Goal: Task Accomplishment & Management: Manage account settings

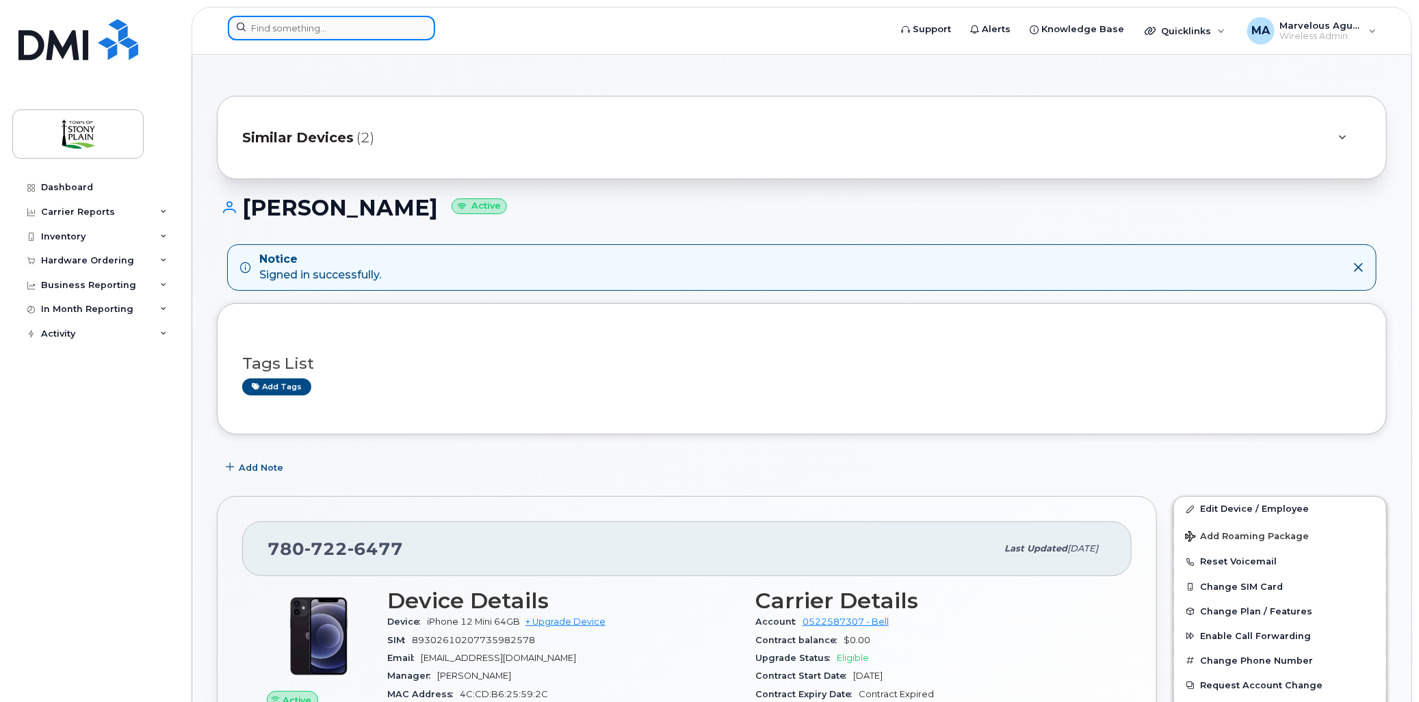
click at [368, 33] on input at bounding box center [331, 28] width 207 height 25
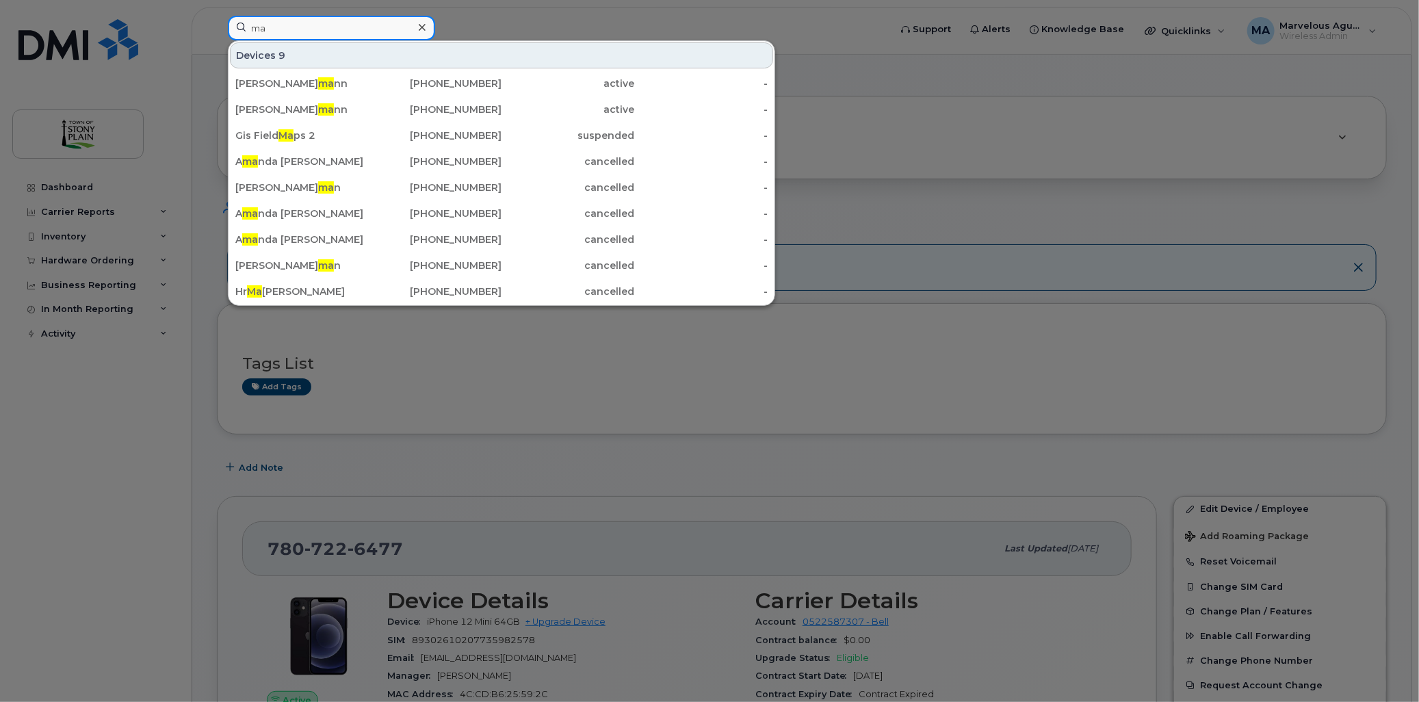
type input "m"
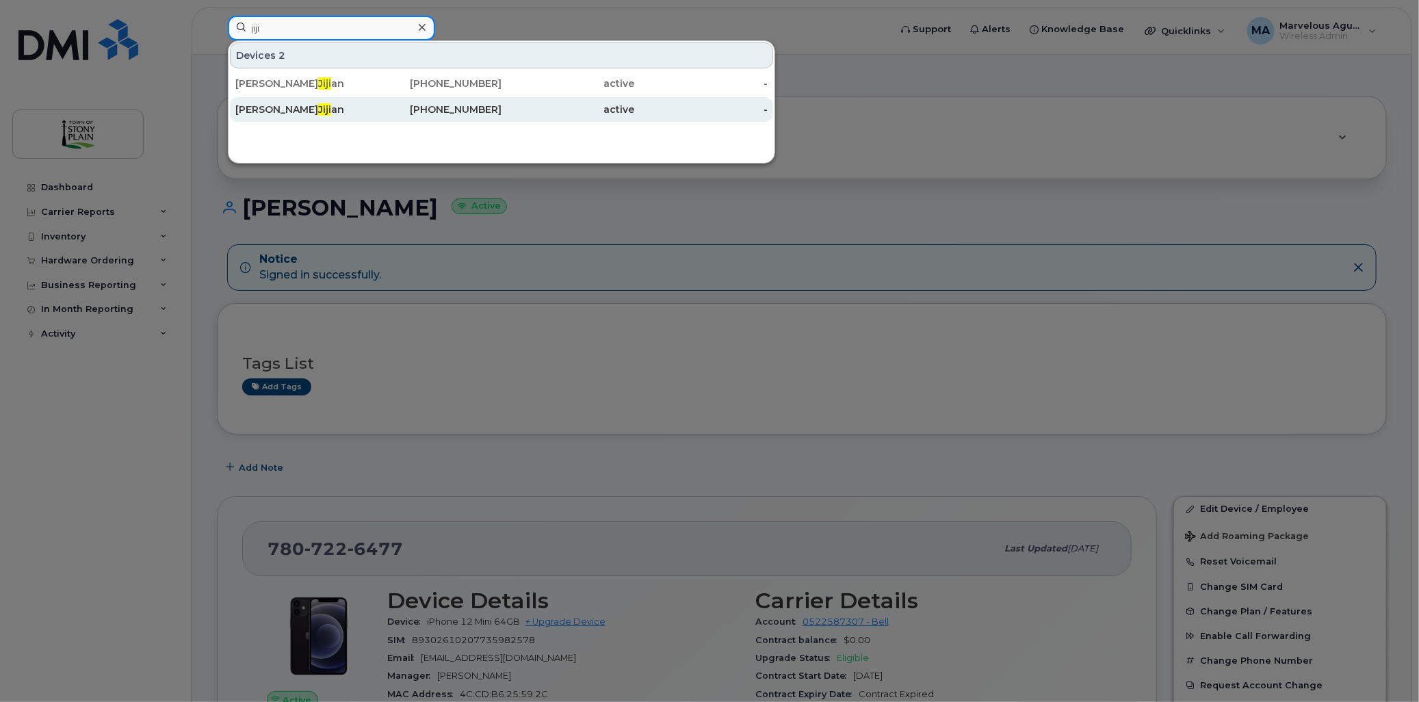
type input "jiji"
click at [318, 111] on span "Jiji" at bounding box center [324, 109] width 13 height 12
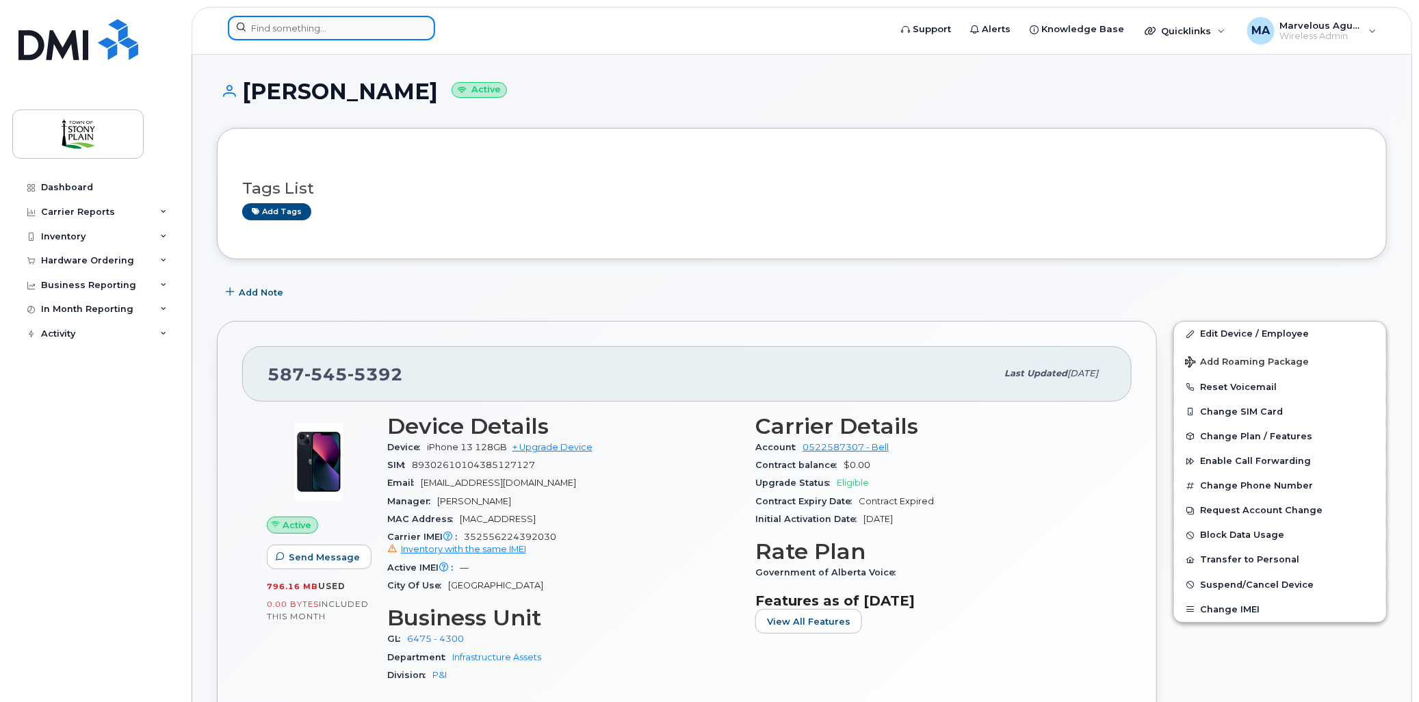
click at [324, 27] on input at bounding box center [331, 28] width 207 height 25
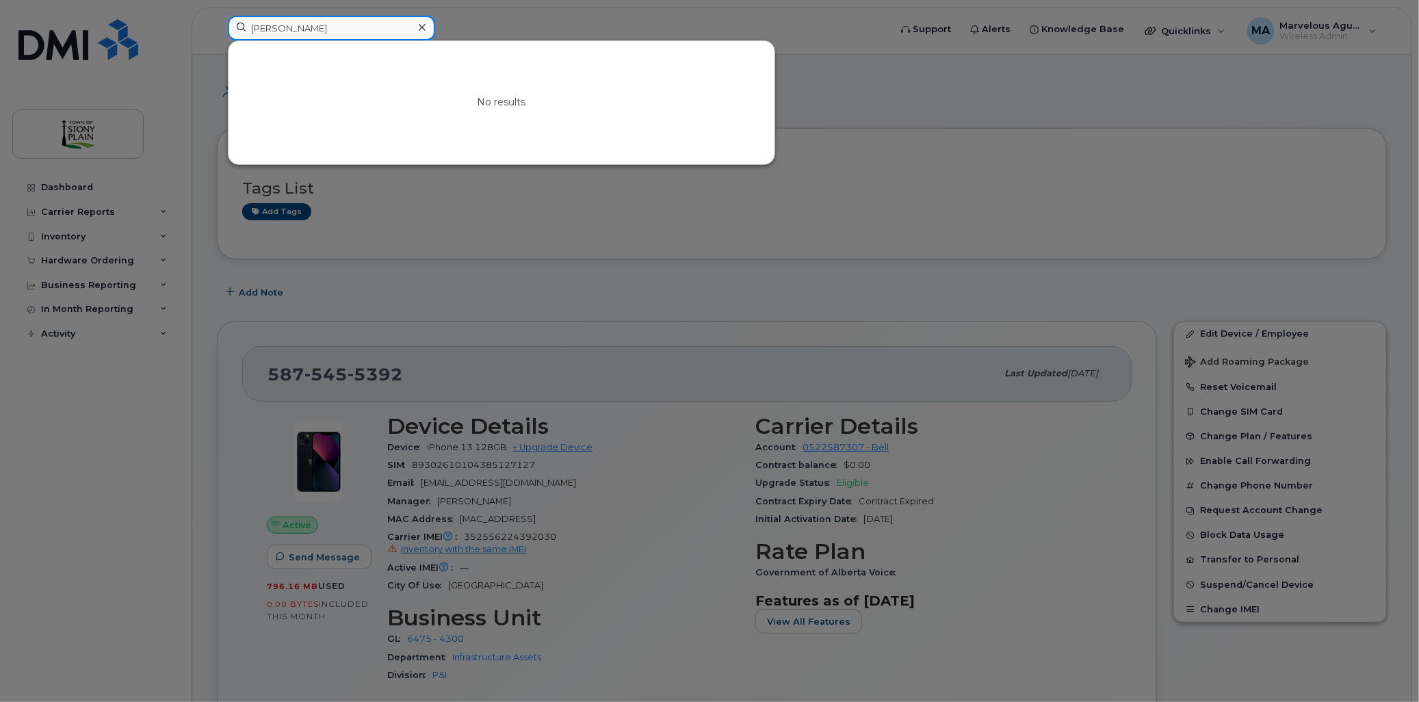
drag, startPoint x: 349, startPoint y: 31, endPoint x: 248, endPoint y: 29, distance: 100.6
click at [248, 29] on input "Samantha" at bounding box center [331, 28] width 207 height 25
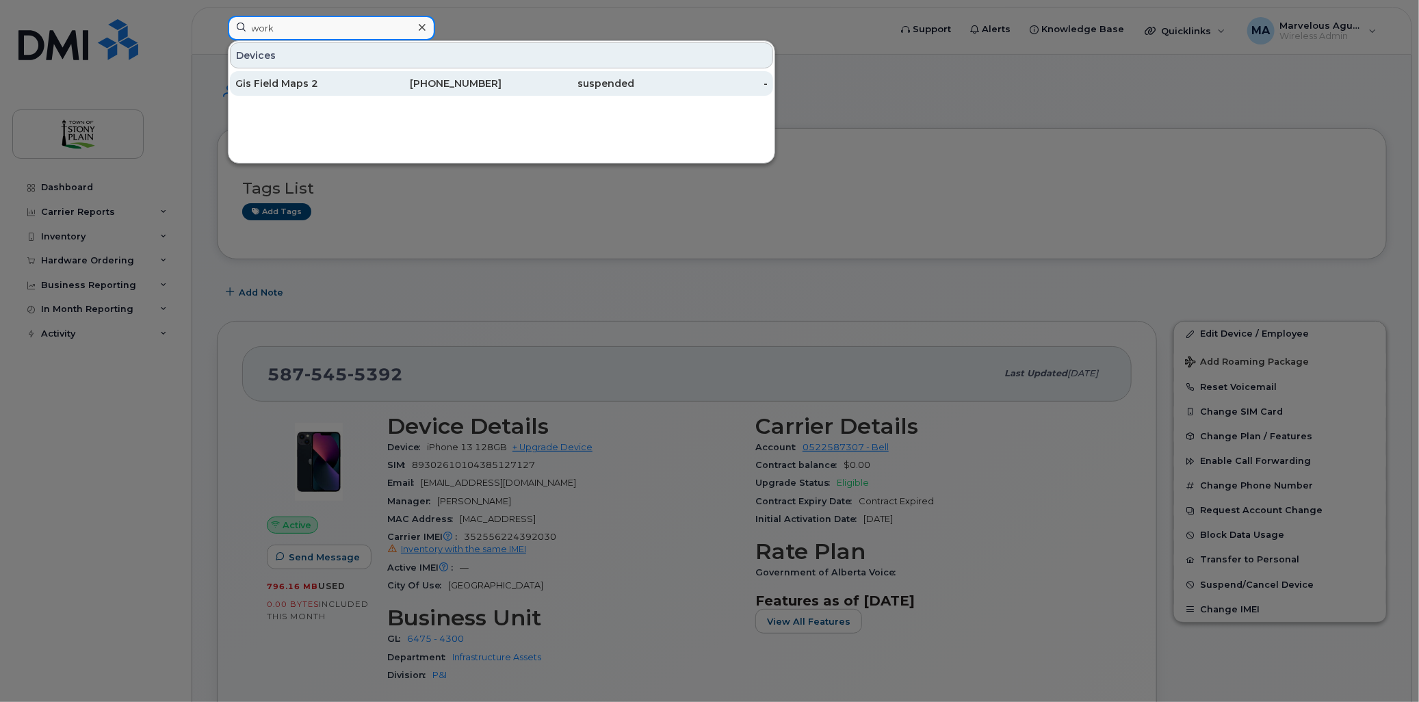
type input "work"
click at [290, 90] on div "Gis Field Maps 2" at bounding box center [301, 84] width 133 height 14
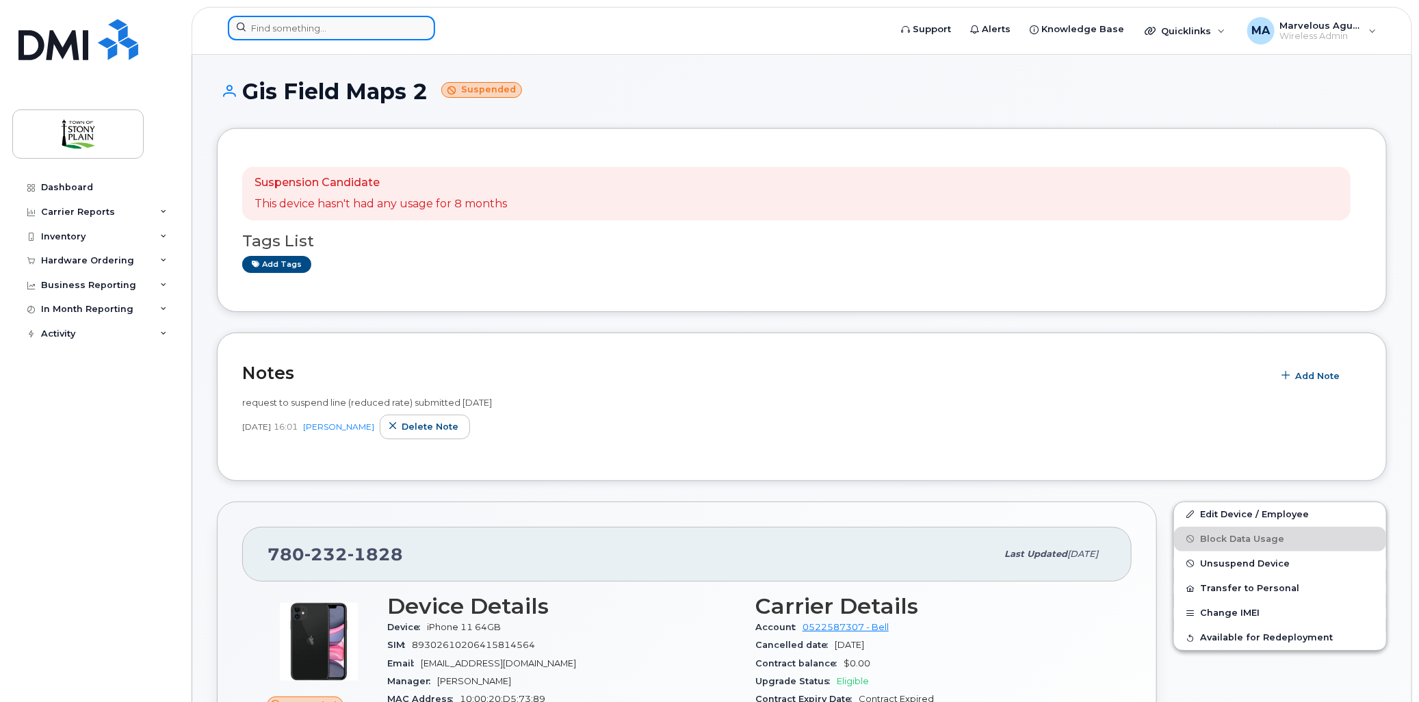
click at [351, 23] on input at bounding box center [331, 28] width 207 height 25
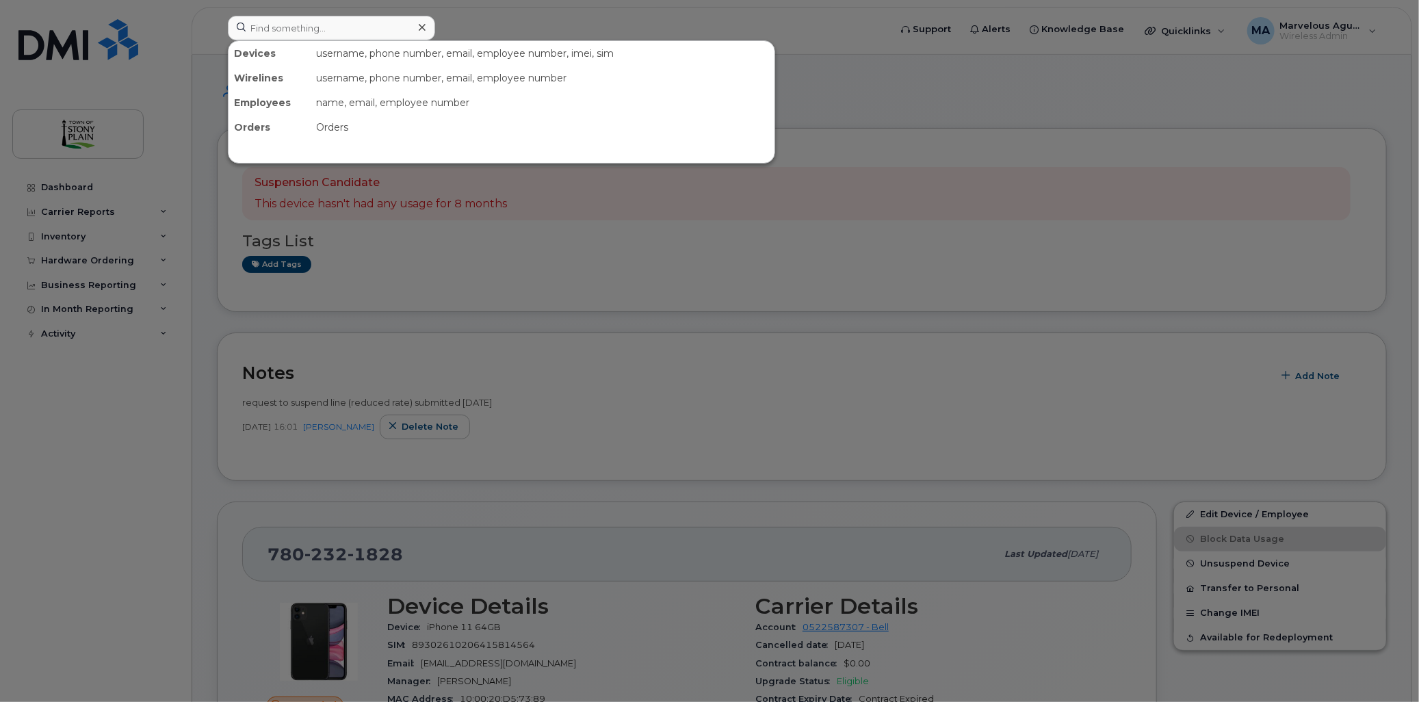
drag, startPoint x: 977, startPoint y: 80, endPoint x: 870, endPoint y: 86, distance: 107.6
click at [976, 82] on div at bounding box center [709, 351] width 1419 height 702
click at [333, 29] on input at bounding box center [331, 28] width 207 height 25
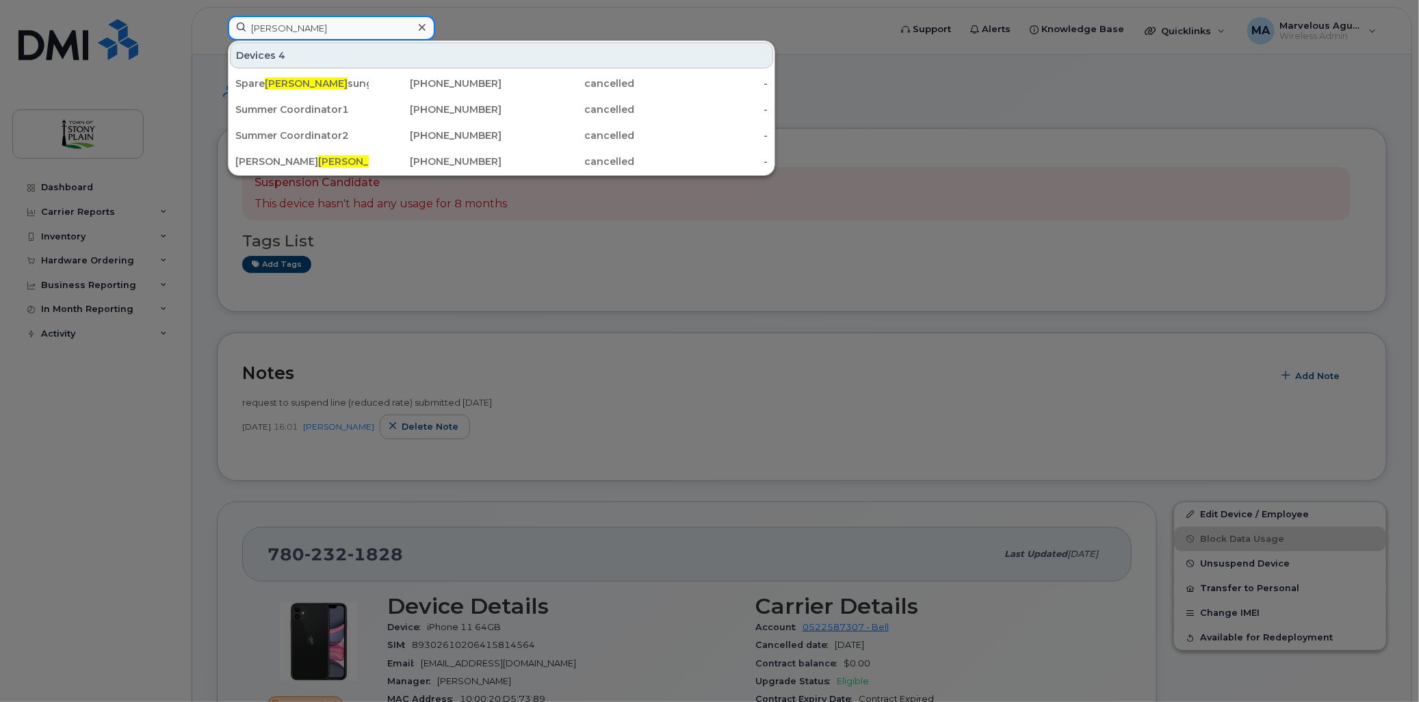
type input "[PERSON_NAME]"
click at [422, 27] on icon at bounding box center [422, 27] width 7 height 7
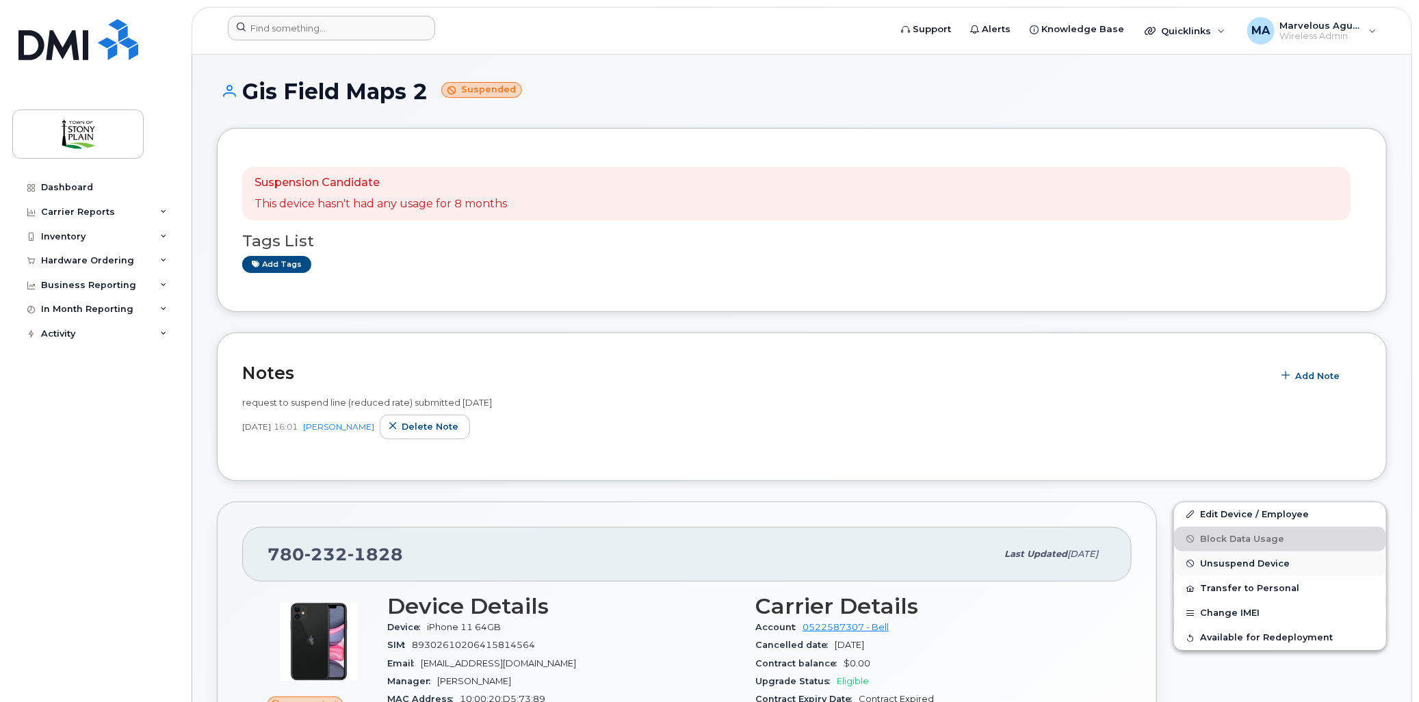
click at [1311, 558] on button "Unsuspend Device" at bounding box center [1280, 564] width 212 height 25
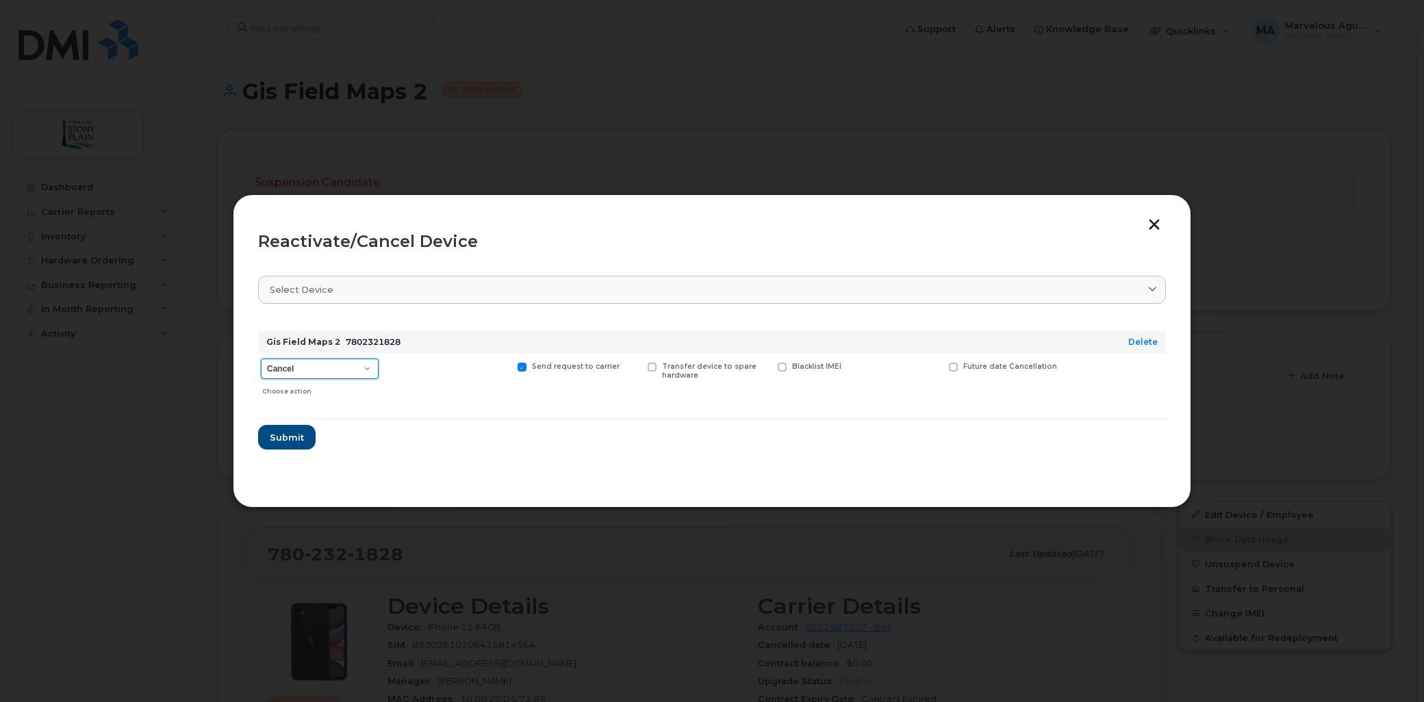
click at [342, 370] on select "Cancel Suspend - Extend Suspension Reactivate" at bounding box center [320, 369] width 118 height 21
click at [261, 359] on select "Cancel Suspend - Extend Suspension Reactivate" at bounding box center [320, 369] width 118 height 21
click at [285, 433] on span "Submit" at bounding box center [286, 437] width 34 height 13
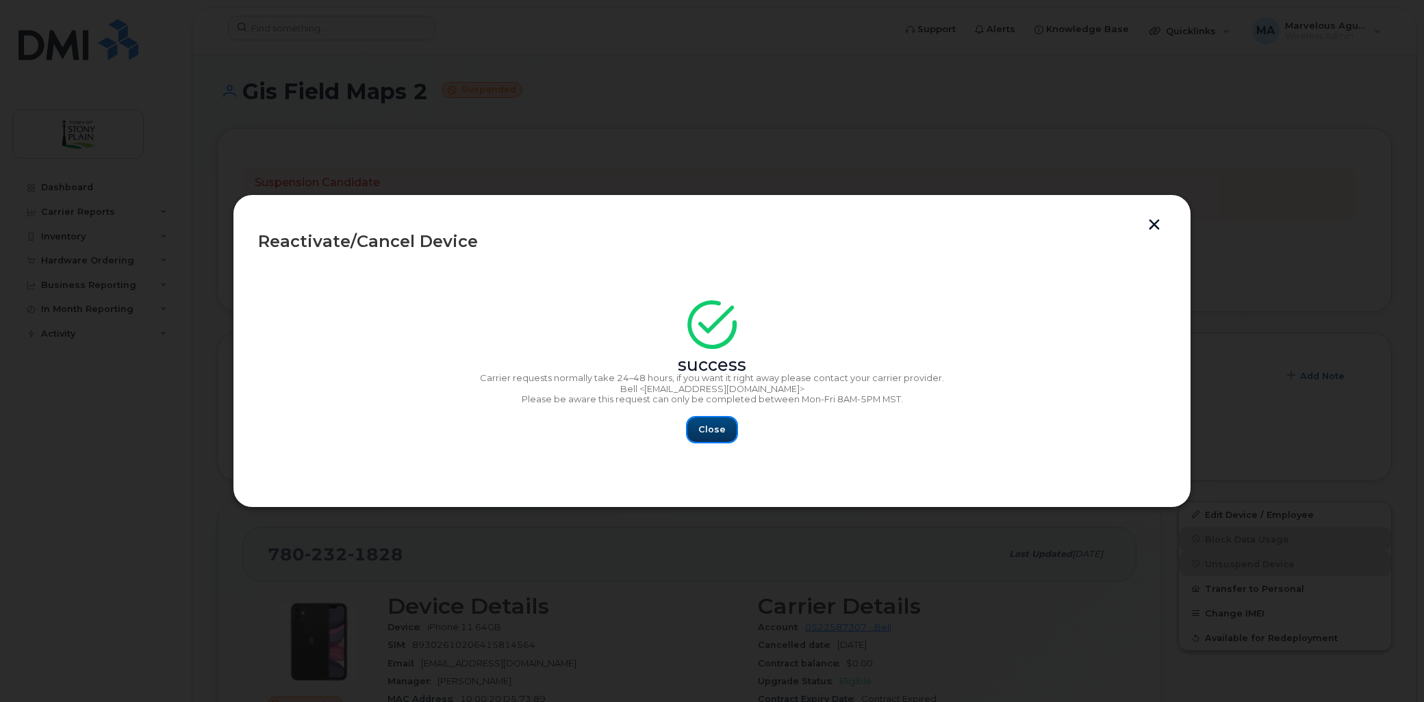
click at [721, 427] on span "Close" at bounding box center [711, 429] width 27 height 13
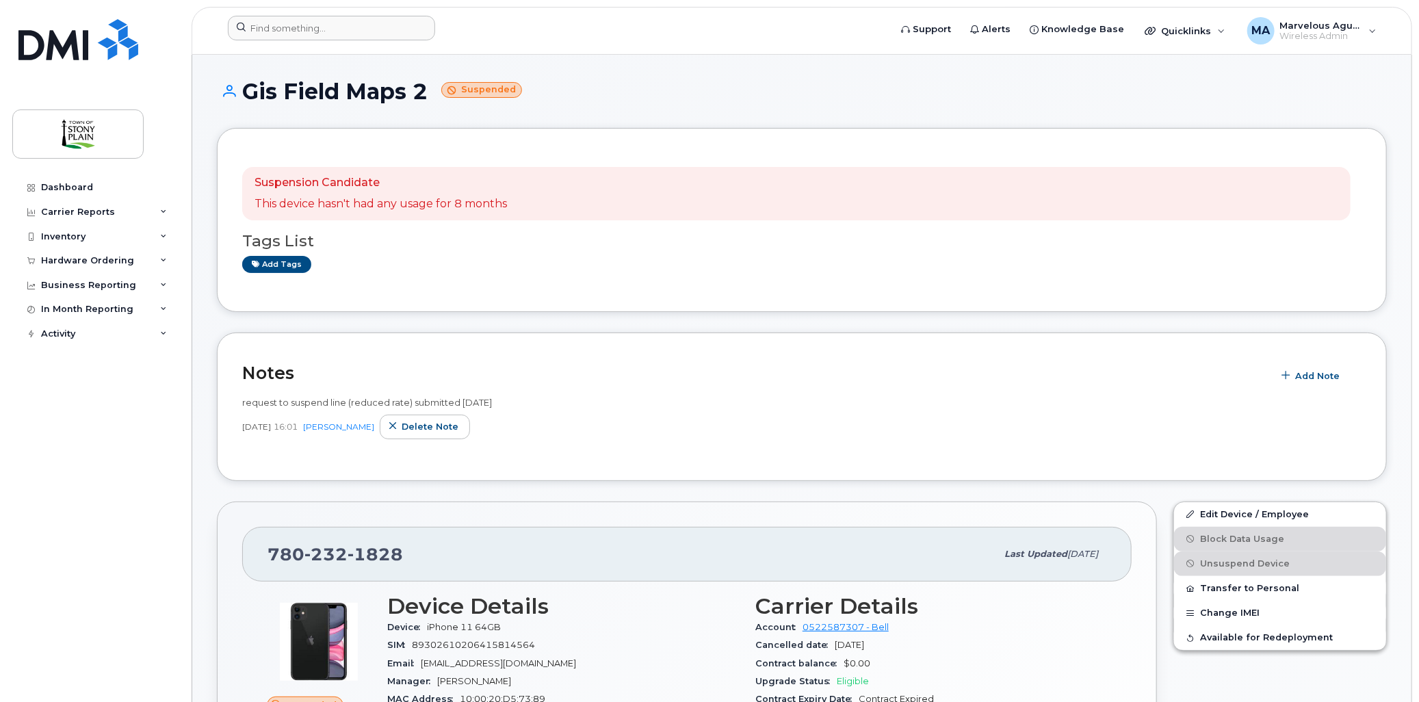
click at [297, 93] on h1 "Gis Field Maps 2 Suspended" at bounding box center [802, 91] width 1170 height 24
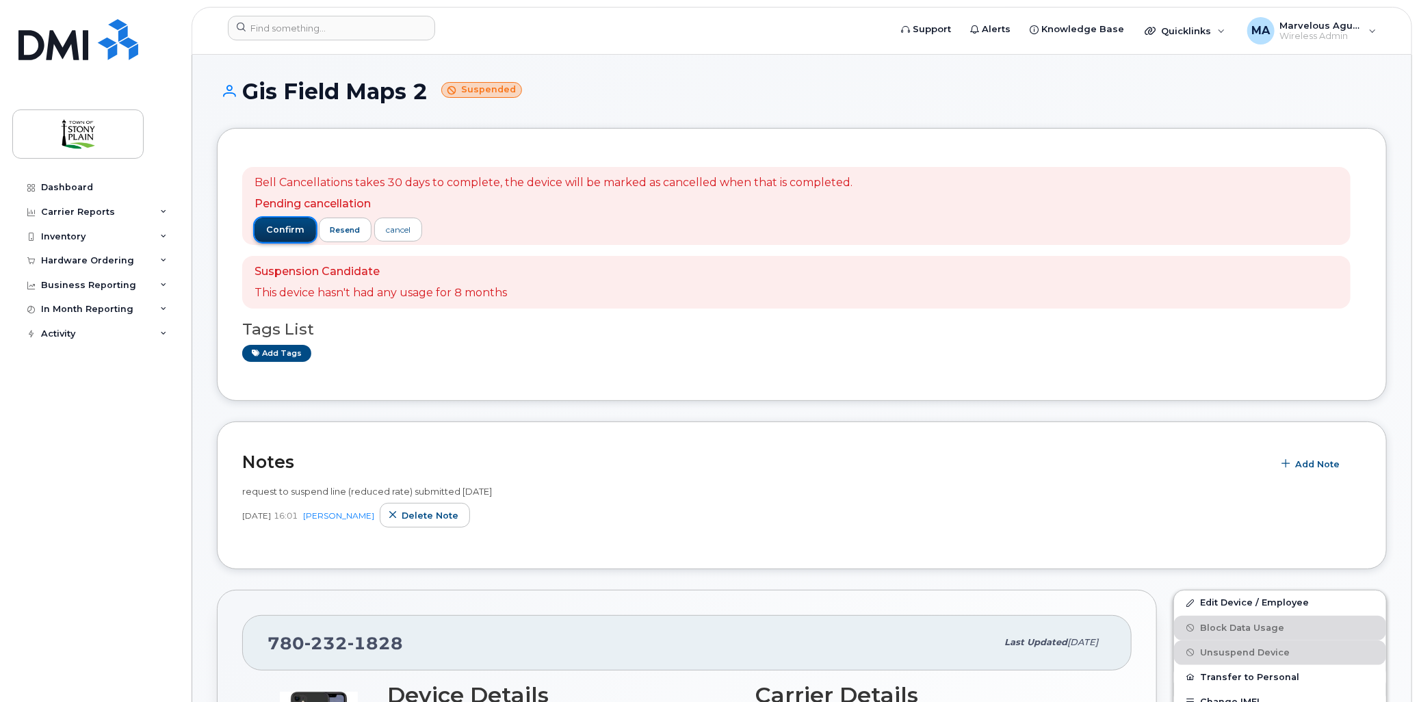
click at [278, 224] on span "confirm" at bounding box center [285, 230] width 38 height 12
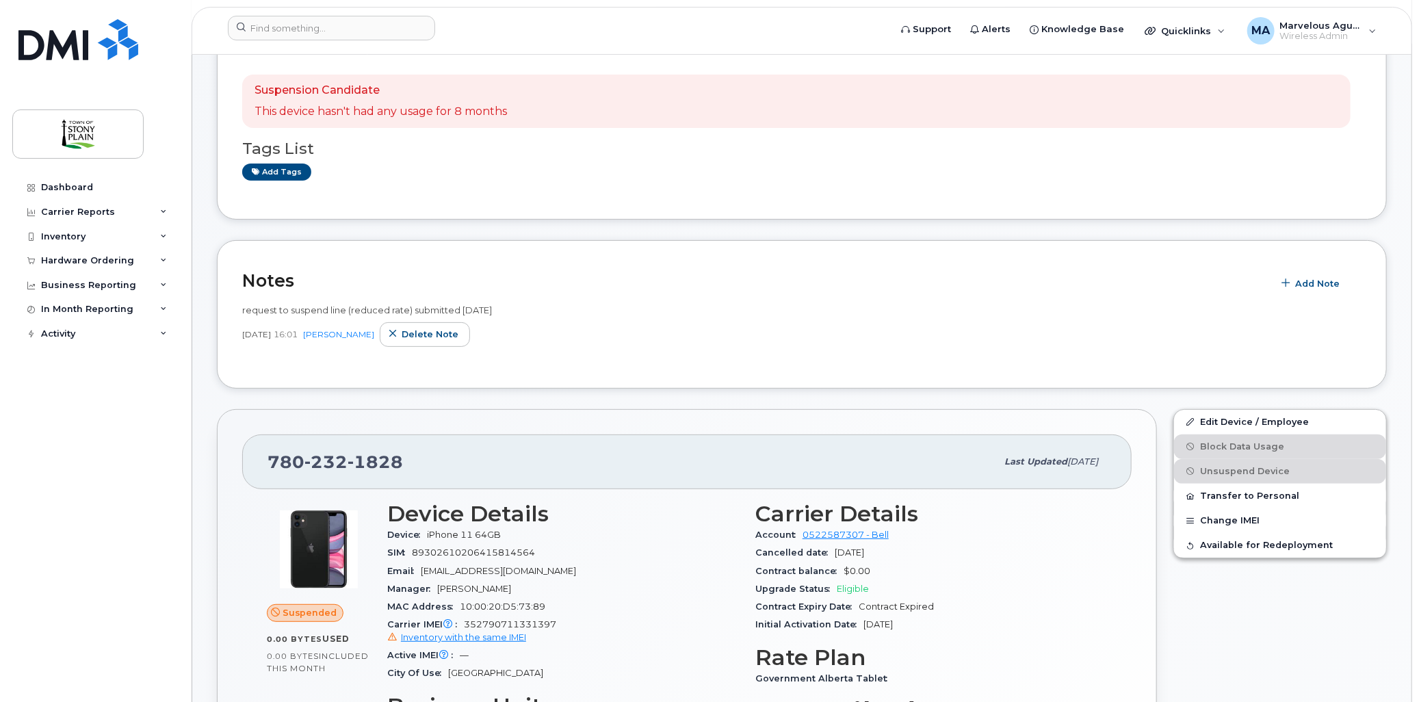
scroll to position [304, 0]
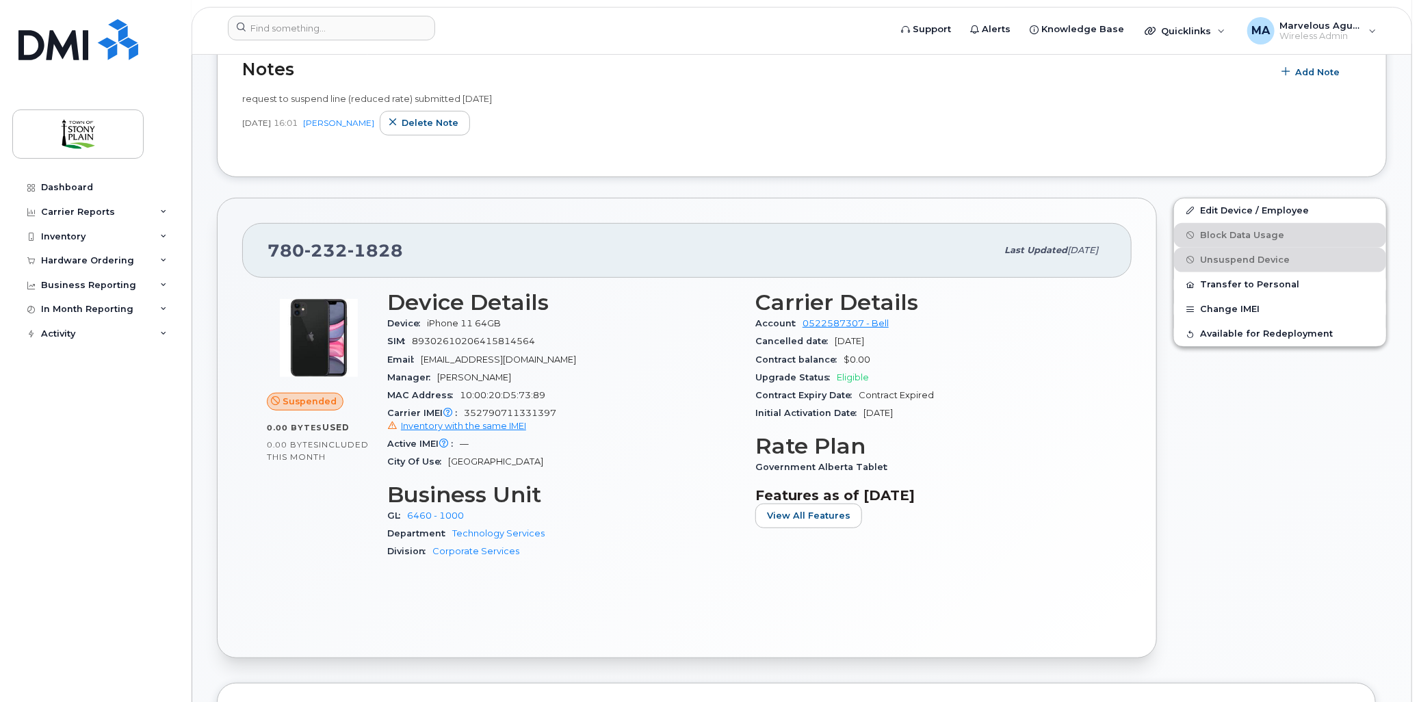
click at [251, 514] on div "Suspended 0.00 Bytes  used 0.00 Bytes  included this month Device Details Devic…" at bounding box center [687, 455] width 890 height 355
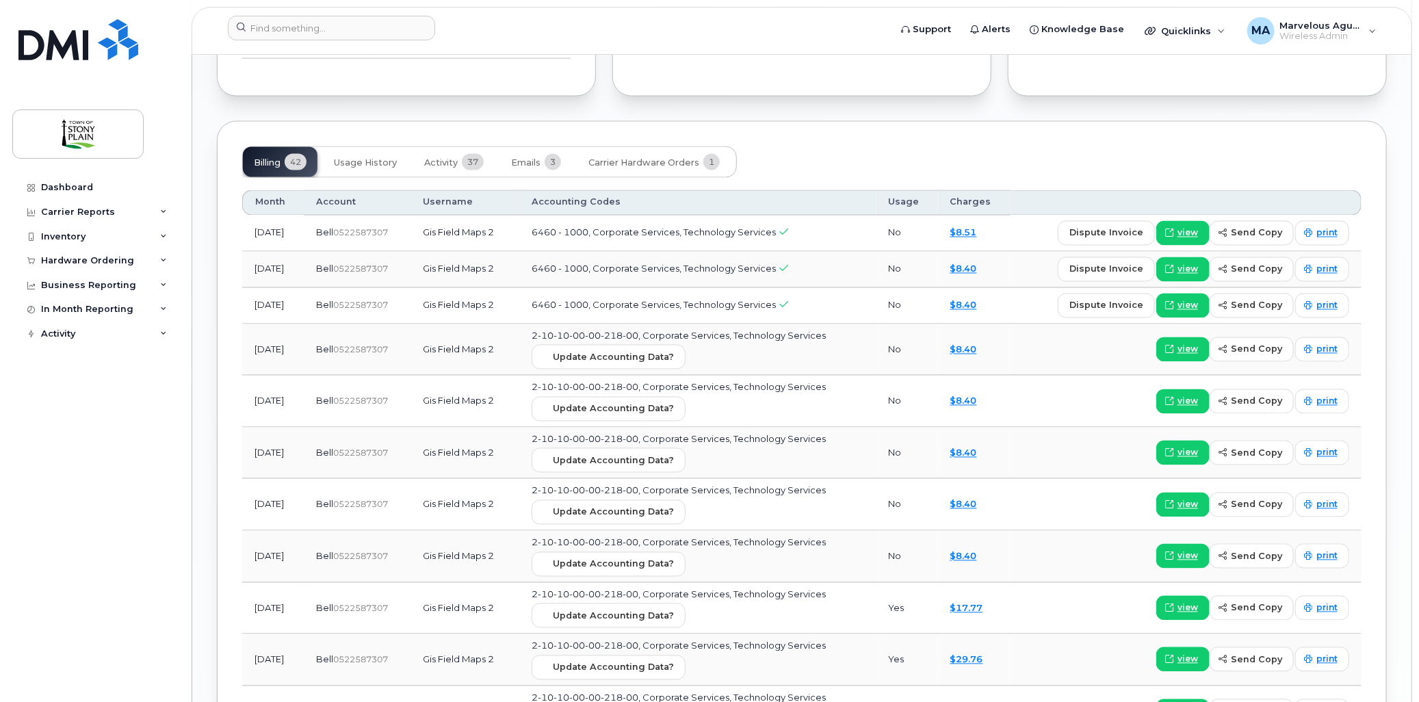
scroll to position [1292, 0]
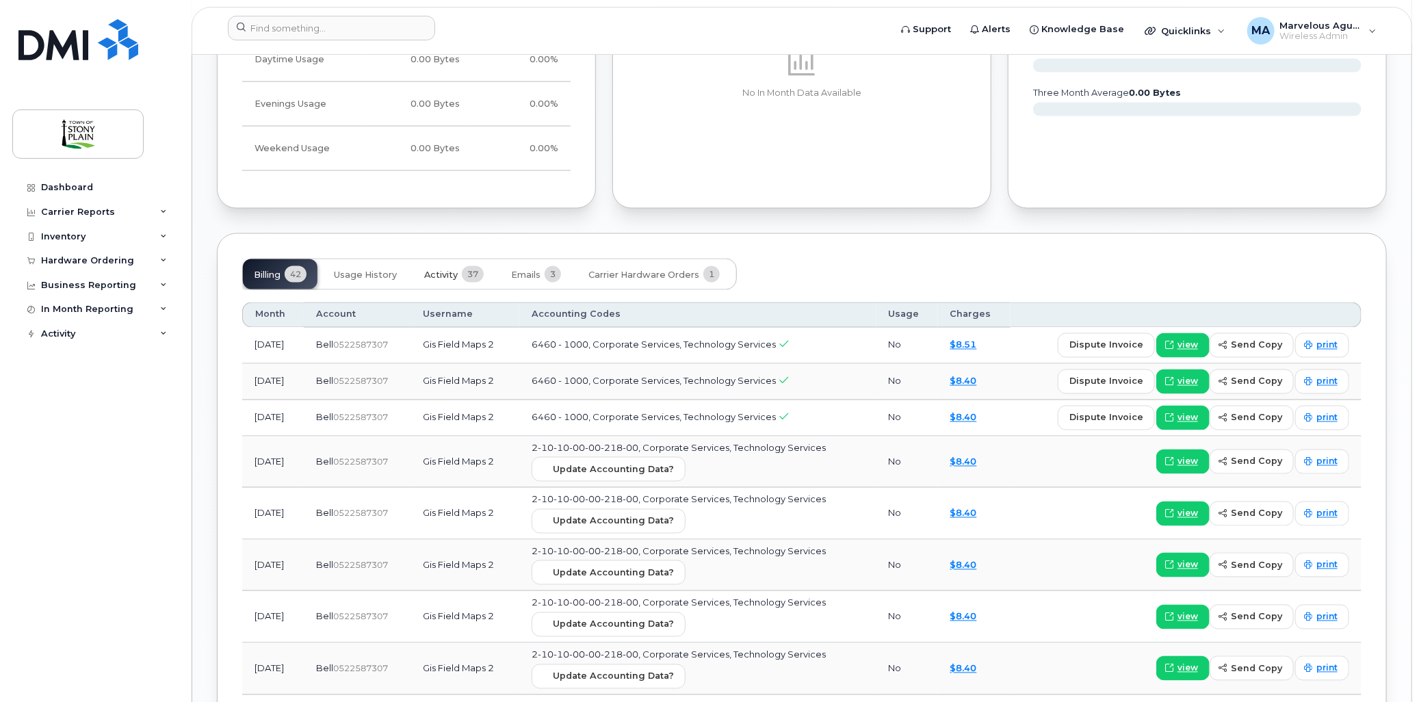
click at [454, 271] on span "Activity" at bounding box center [441, 275] width 34 height 11
click at [361, 272] on span "Usage History" at bounding box center [365, 275] width 63 height 11
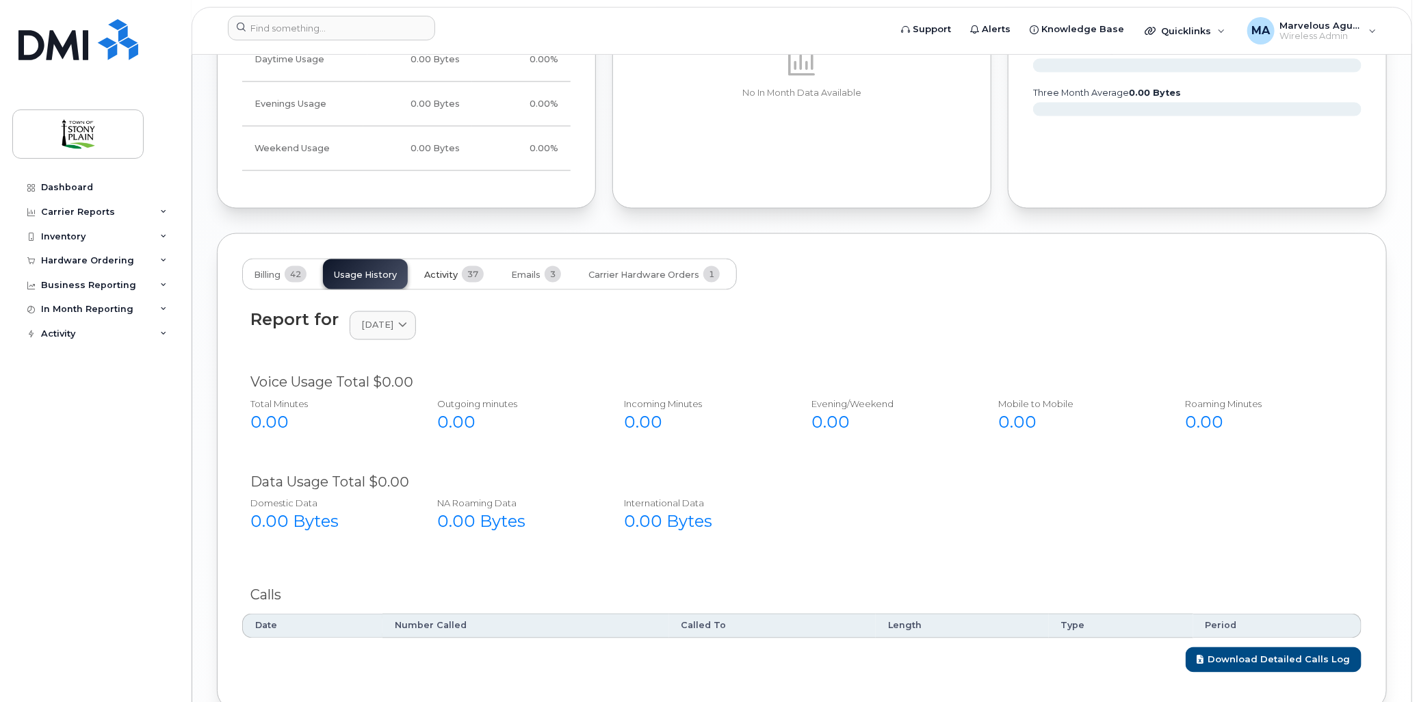
click at [440, 279] on span "Activity" at bounding box center [441, 275] width 34 height 11
